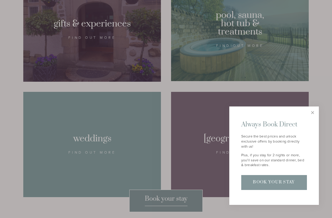
scroll to position [537, 0]
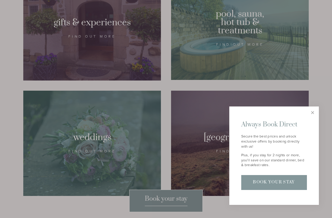
click at [314, 118] on link "Close" at bounding box center [313, 113] width 10 height 10
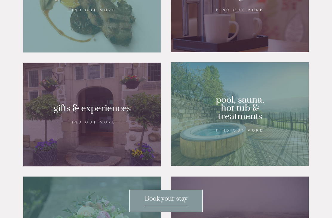
scroll to position [450, 0]
click at [253, 146] on div at bounding box center [240, 115] width 138 height 104
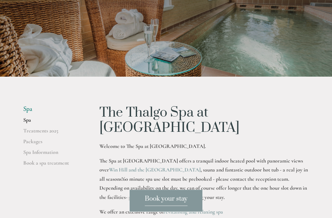
scroll to position [65, 0]
click at [38, 149] on link "Packages" at bounding box center [51, 143] width 57 height 11
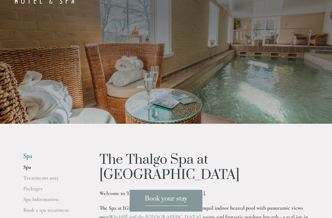
scroll to position [0, 0]
